Goal: Use online tool/utility: Utilize a website feature to perform a specific function

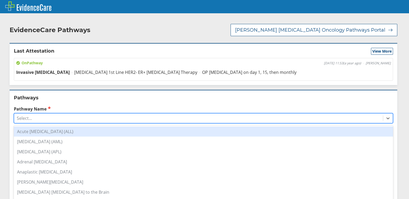
click at [46, 114] on div "Select..." at bounding box center [198, 118] width 369 height 9
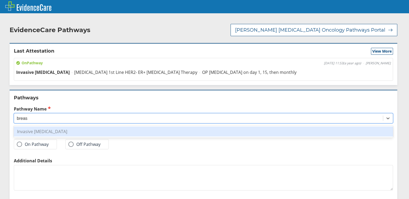
click at [44, 127] on div "Invasive [MEDICAL_DATA]" at bounding box center [204, 132] width 380 height 10
type input "breas"
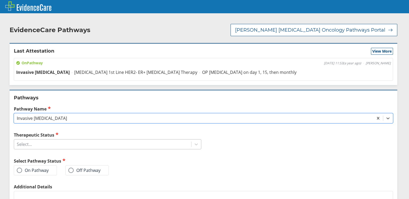
click at [58, 140] on div "Select..." at bounding box center [102, 144] width 177 height 9
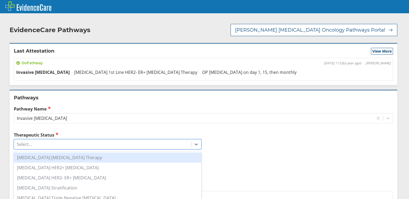
click at [75, 153] on div "[MEDICAL_DATA] [MEDICAL_DATA] Therapy" at bounding box center [108, 158] width 188 height 10
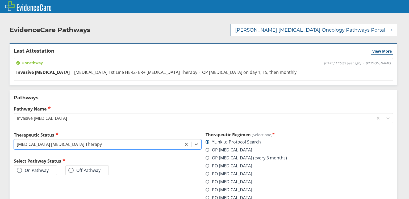
click at [38, 168] on label "On Pathway" at bounding box center [33, 170] width 32 height 5
click at [0, 0] on input "On Pathway" at bounding box center [0, 0] width 0 height 0
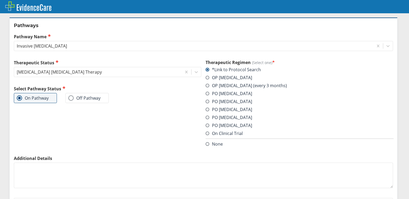
scroll to position [97, 0]
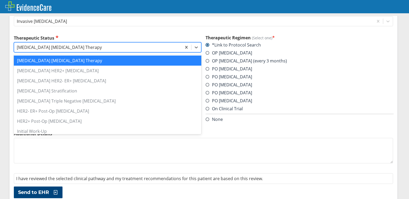
click at [89, 43] on div "[MEDICAL_DATA] [MEDICAL_DATA] Therapy" at bounding box center [98, 47] width 168 height 9
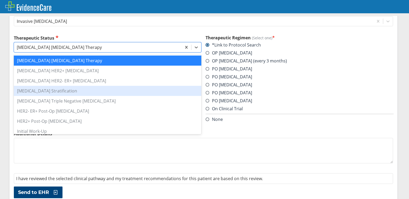
click at [72, 86] on div "[MEDICAL_DATA] Stratification" at bounding box center [108, 91] width 188 height 10
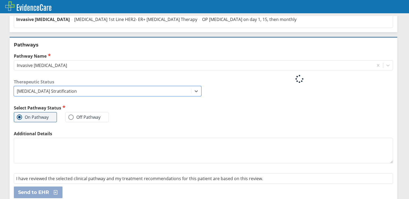
scroll to position [53, 0]
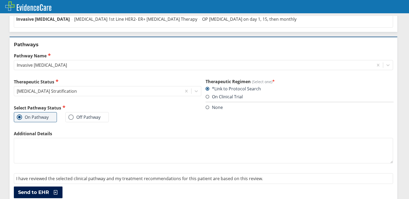
click at [48, 190] on span "Send to EHR" at bounding box center [33, 193] width 31 height 6
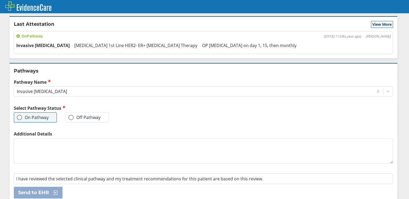
scroll to position [0, 0]
